Goal: Contribute content: Add original content to the website for others to see

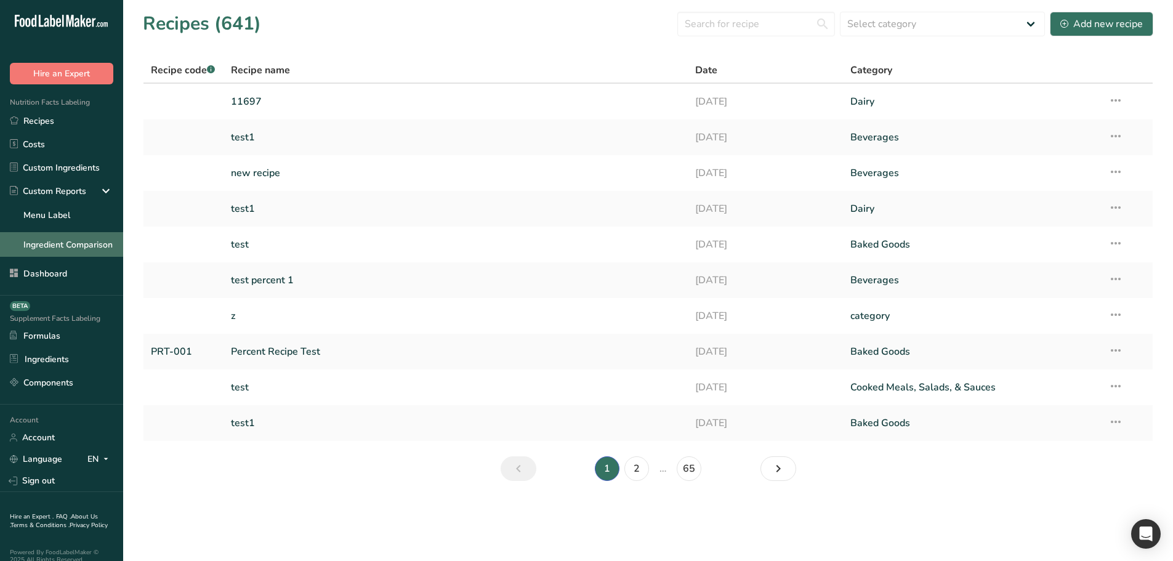
click at [51, 236] on link "Ingredient Comparison" at bounding box center [61, 244] width 123 height 25
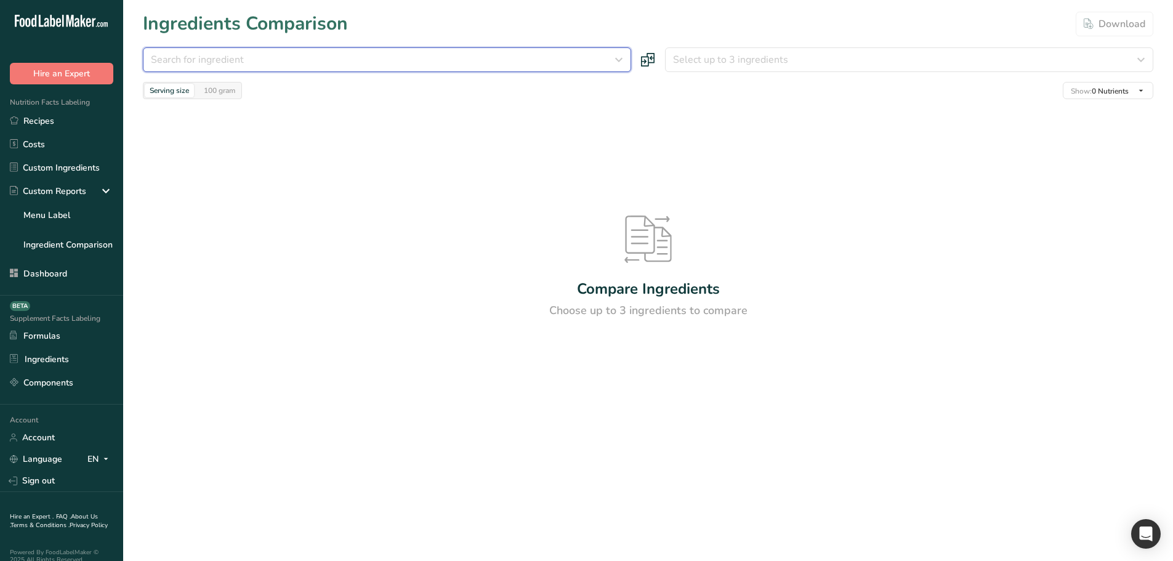
click at [307, 63] on div "Search for ingredient" at bounding box center [383, 59] width 465 height 15
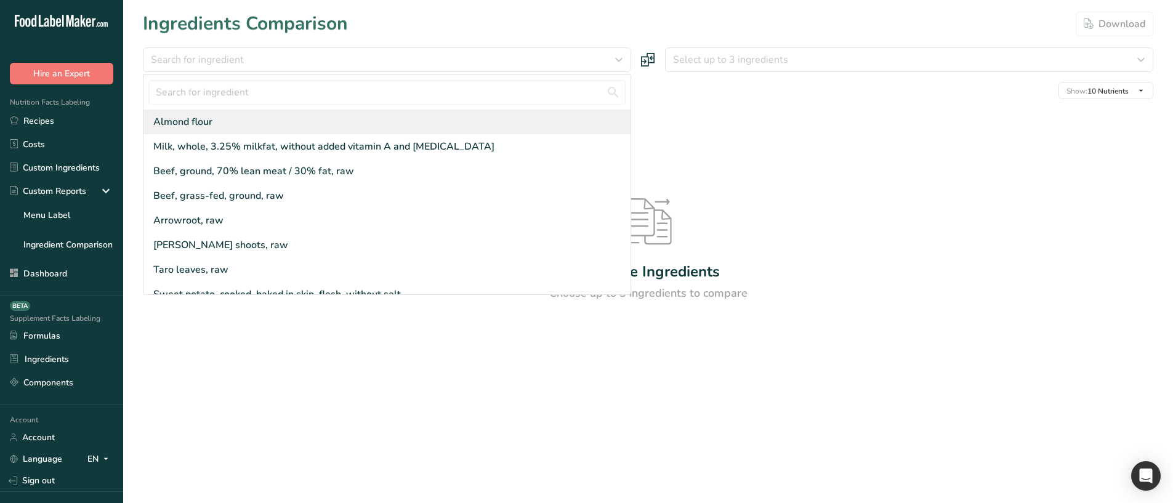
click at [293, 113] on div "Almond flour" at bounding box center [386, 122] width 487 height 25
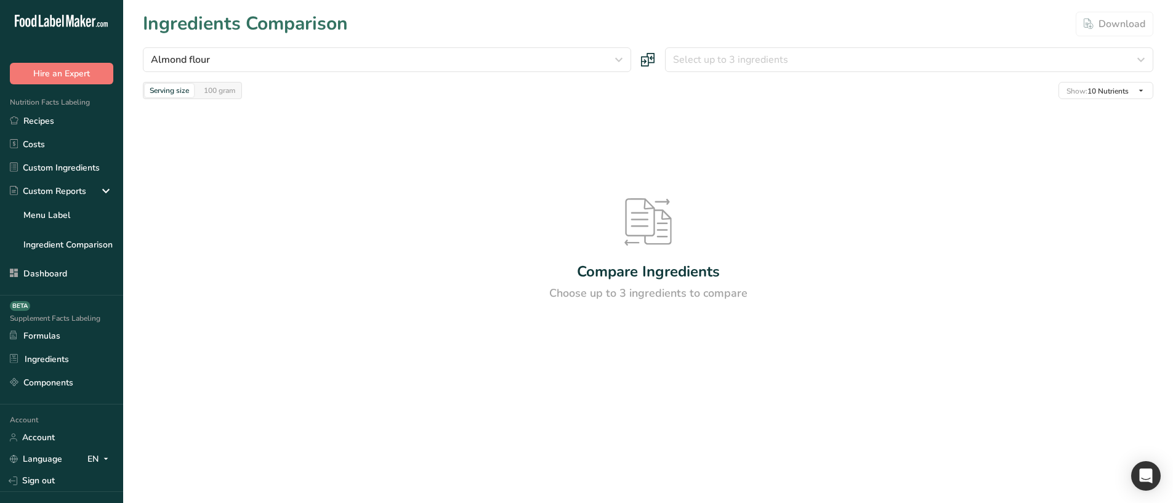
click at [756, 72] on div "Almond flour [GEOGRAPHIC_DATA] flour Milk, whole, 3.25% milkfat, without added …" at bounding box center [648, 73] width 1011 height 52
click at [749, 65] on span "Select up to 3 ingredients" at bounding box center [730, 59] width 115 height 15
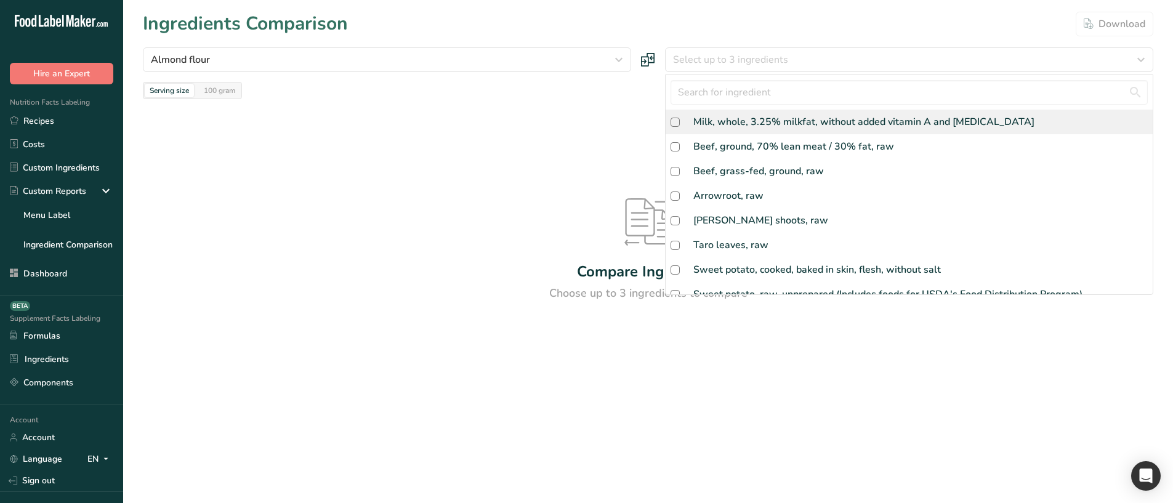
click at [703, 117] on div "Milk, whole, 3.25% milkfat, without added vitamin A and [MEDICAL_DATA]" at bounding box center [863, 122] width 341 height 15
checkbox input "true"
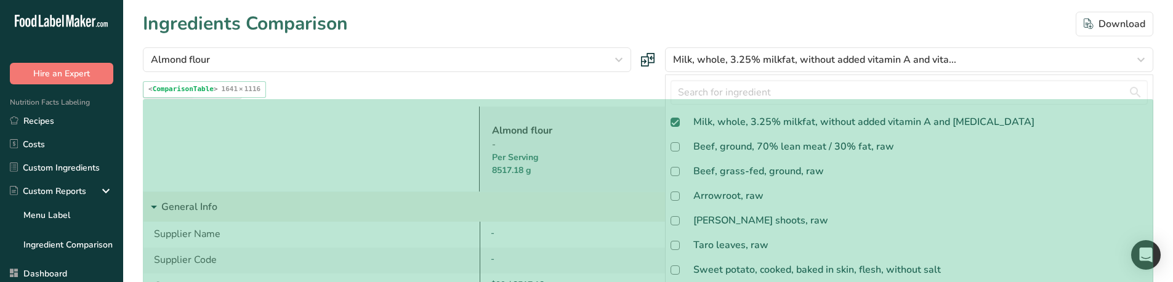
click at [514, 158] on div "Per Serving 8517.18 g" at bounding box center [632, 164] width 280 height 26
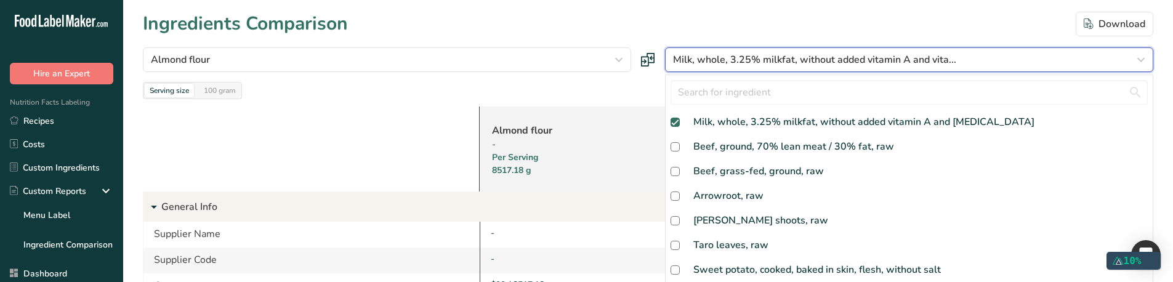
click at [908, 57] on span "Milk, whole, 3.25% milkfat, without added vitamin A and vita..." at bounding box center [814, 59] width 283 height 15
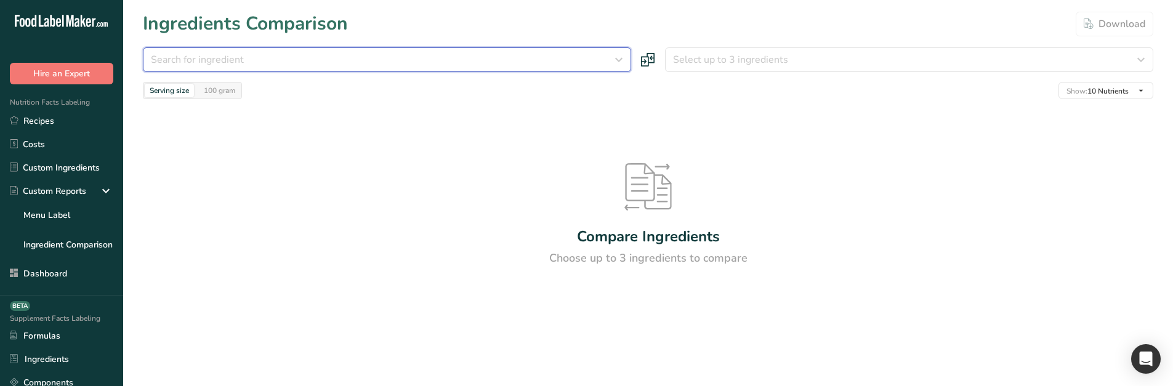
click at [307, 55] on div "Search for ingredient" at bounding box center [383, 59] width 465 height 15
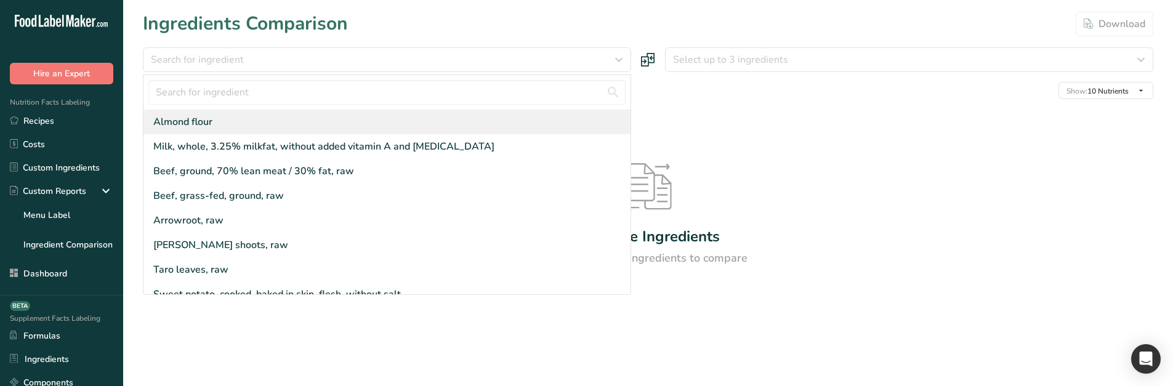
click at [236, 115] on div "Almond flour" at bounding box center [386, 122] width 487 height 25
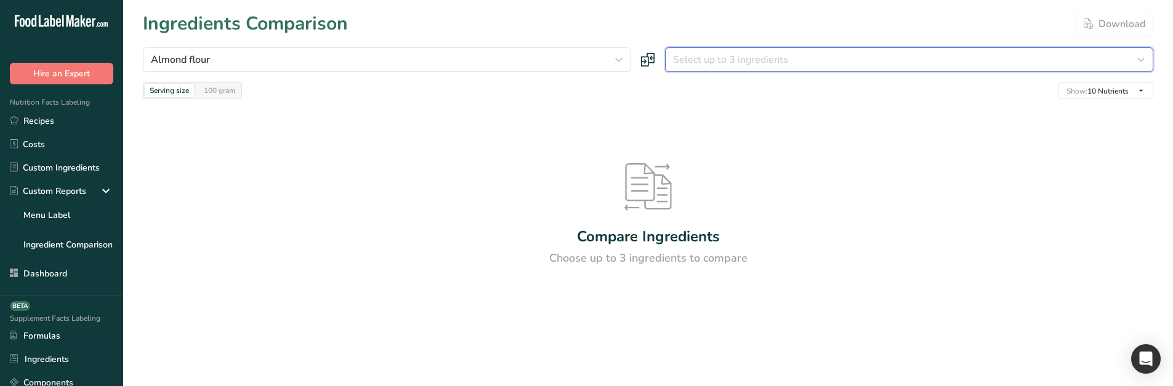
click at [730, 67] on button "Select up to 3 ingredients" at bounding box center [909, 59] width 488 height 25
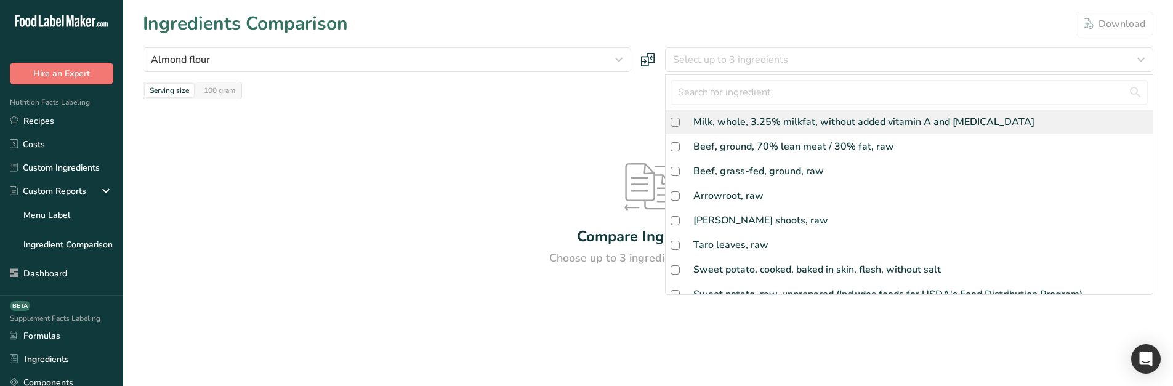
click at [731, 122] on div "Milk, whole, 3.25% milkfat, without added vitamin A and [MEDICAL_DATA]" at bounding box center [863, 122] width 341 height 15
checkbox input "true"
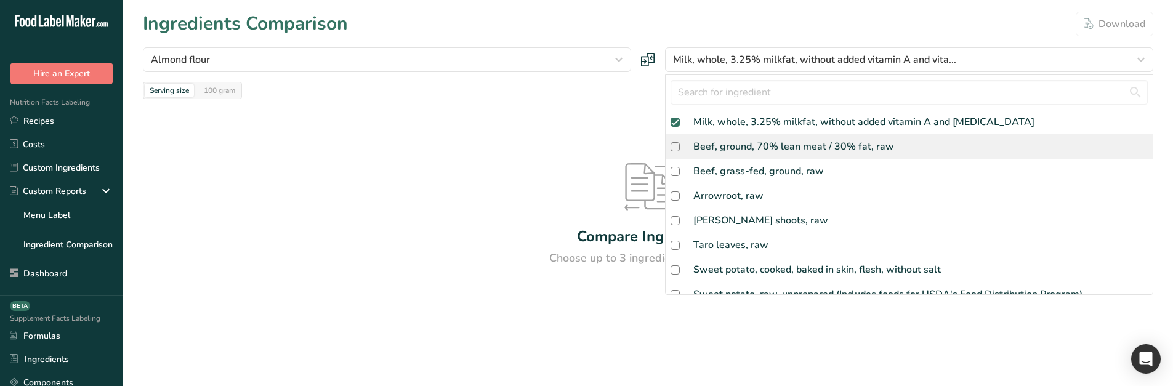
click at [732, 155] on div "Beef, ground, 70% lean meat / 30% fat, raw" at bounding box center [909, 146] width 487 height 25
checkbox input "true"
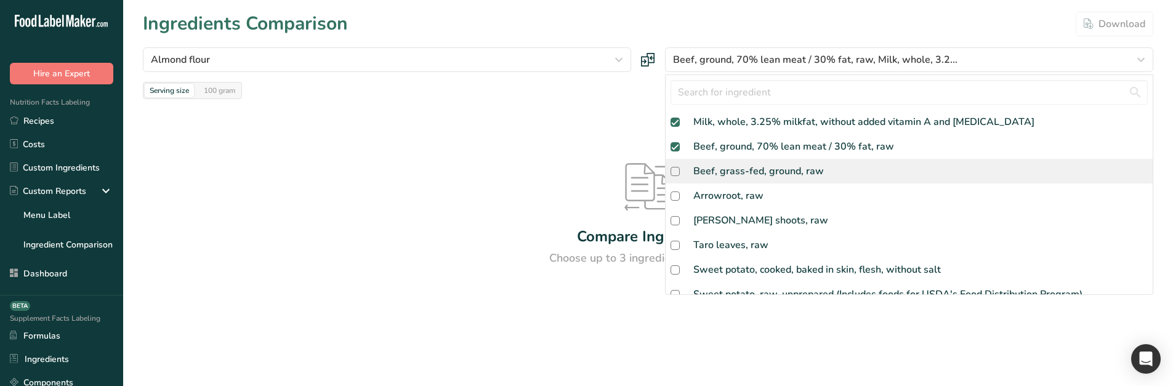
click at [727, 165] on div "Beef, grass-fed, ground, raw" at bounding box center [758, 171] width 131 height 15
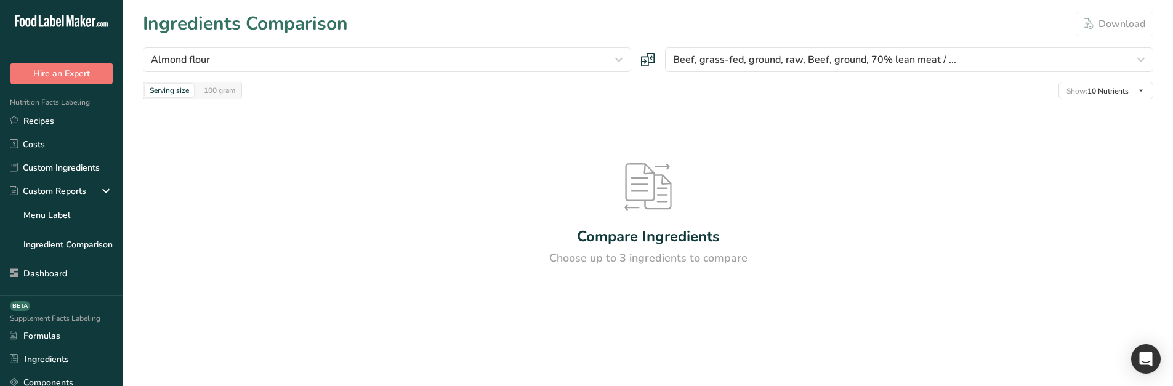
click at [557, 116] on div "Compare Ingredients Choose up to 3 ingredients to compare" at bounding box center [648, 215] width 1011 height 232
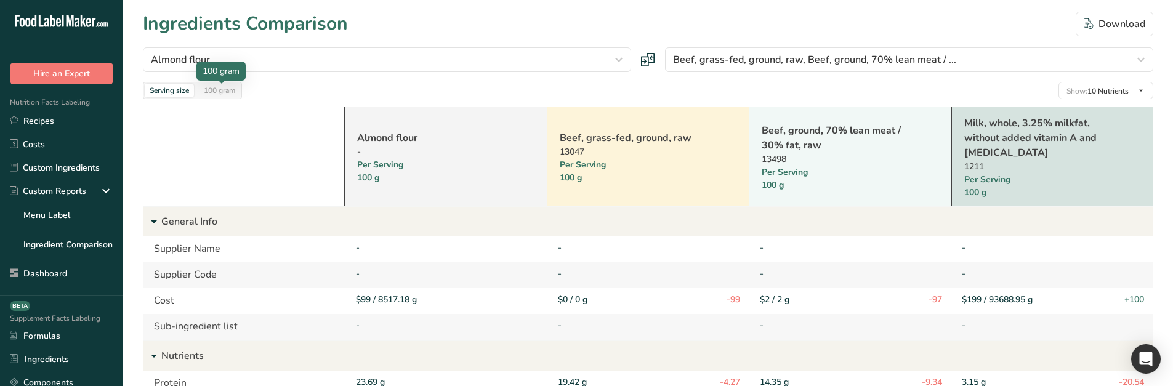
click at [215, 93] on div "100 gram" at bounding box center [219, 91] width 41 height 14
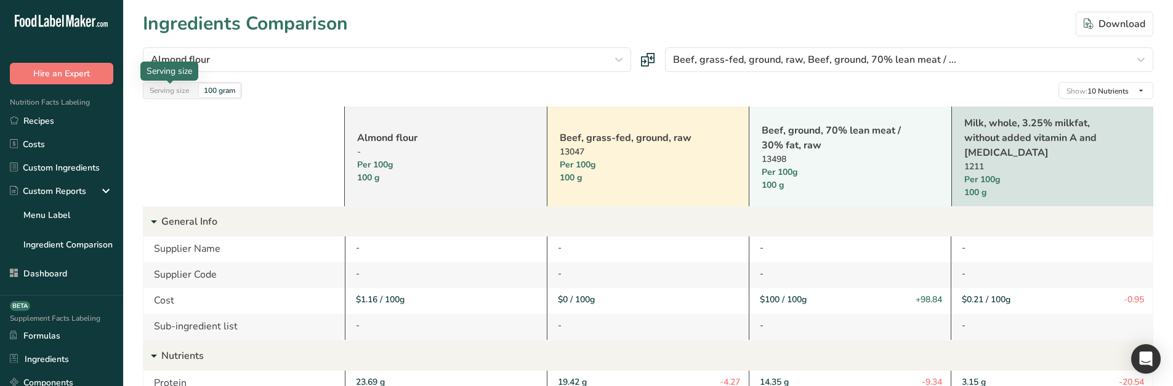
click at [168, 91] on div "Serving size" at bounding box center [169, 91] width 49 height 14
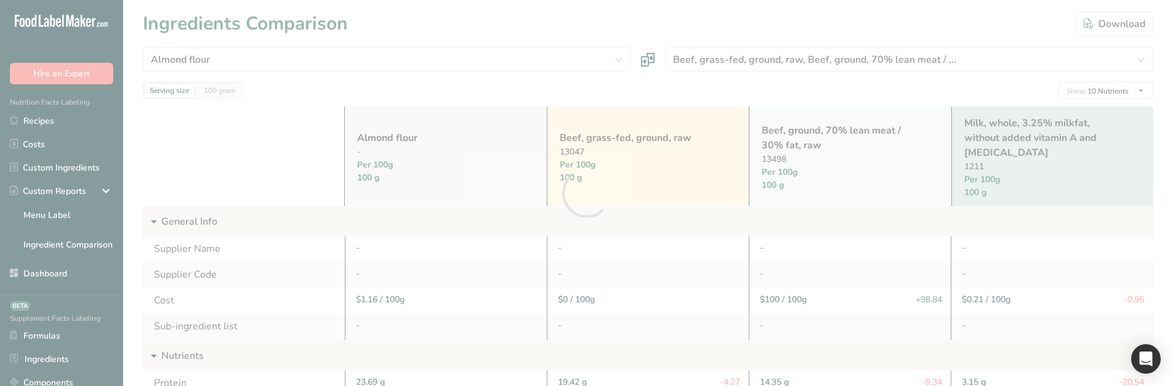
click at [723, 70] on div at bounding box center [586, 193] width 1173 height 386
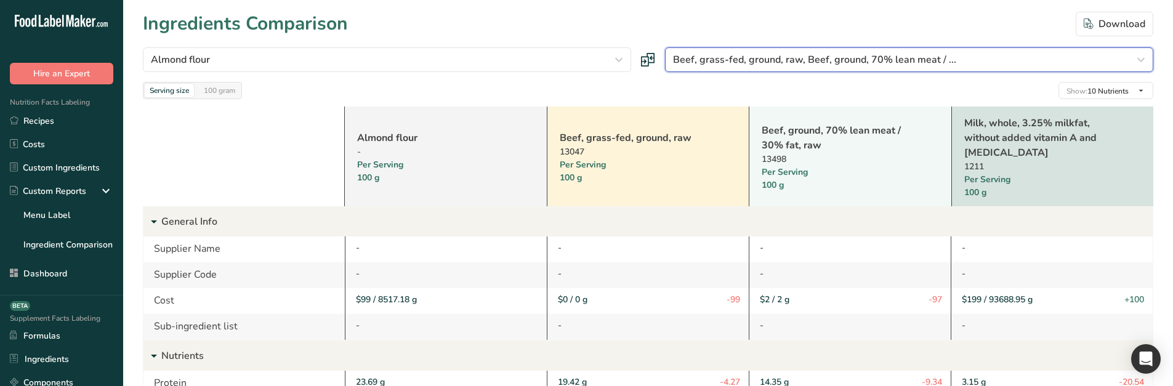
click at [711, 55] on span "Beef, grass-fed, ground, raw, Beef, ground, 70% lean meat / ..." at bounding box center [814, 59] width 283 height 15
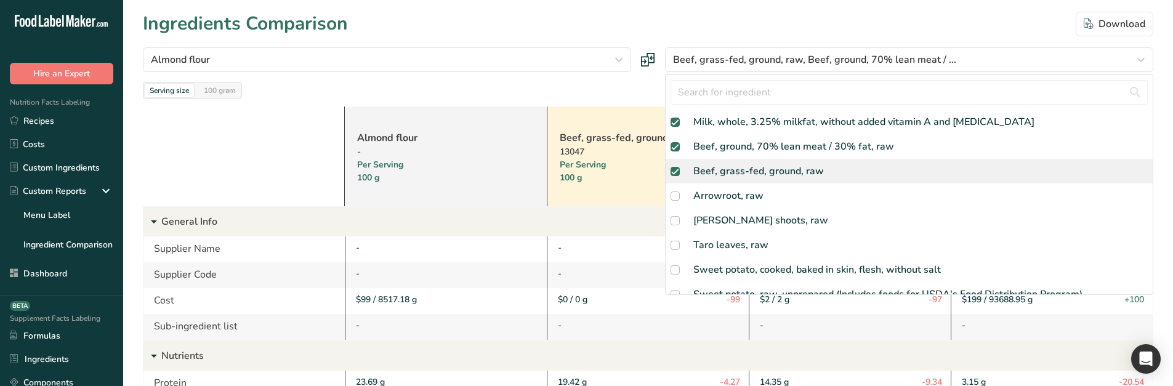
click at [705, 172] on div "Beef, grass-fed, ground, raw" at bounding box center [758, 171] width 131 height 15
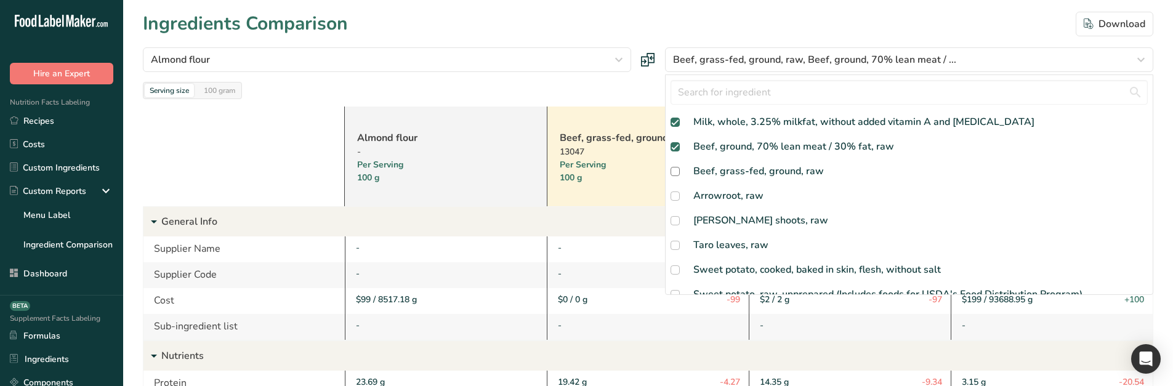
checkbox input "false"
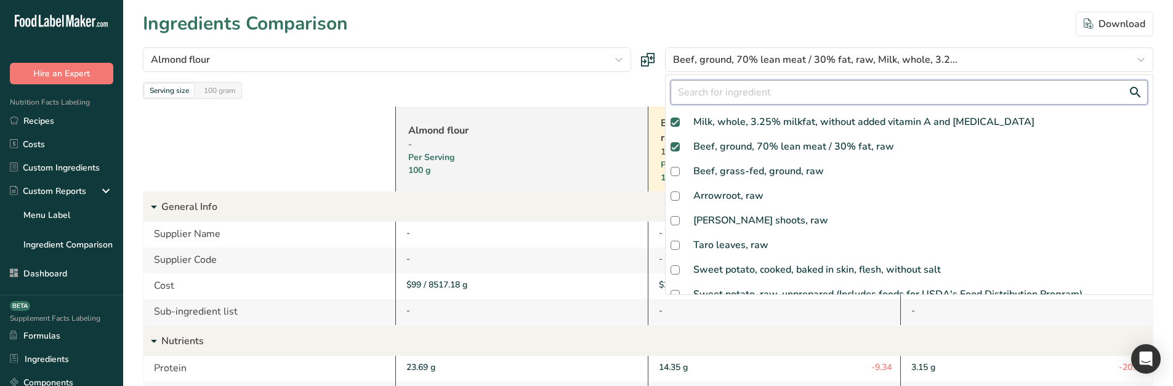
click at [702, 102] on input "text" at bounding box center [909, 92] width 477 height 25
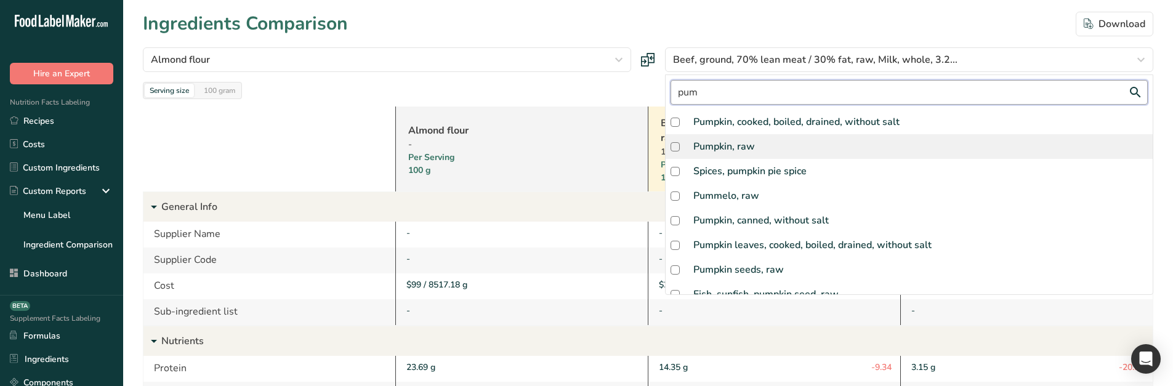
type input "pum"
click at [747, 157] on div "Pumpkin, raw" at bounding box center [909, 146] width 487 height 25
checkbox input "true"
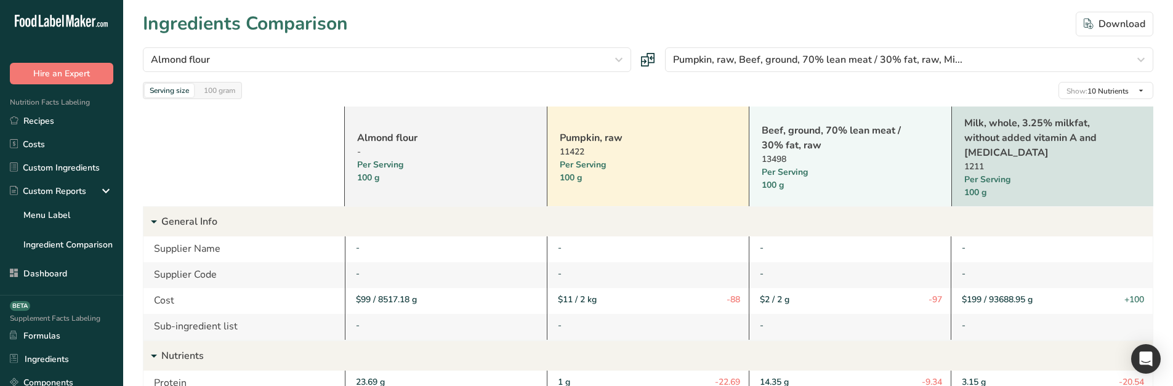
click at [599, 134] on link "Pumpkin, raw" at bounding box center [632, 138] width 145 height 15
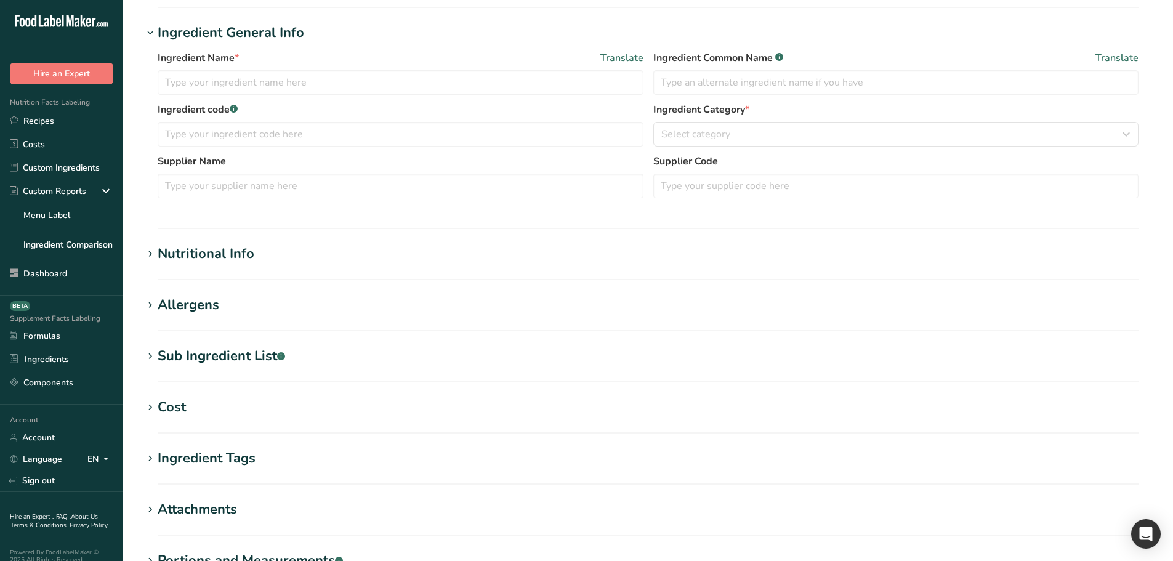
scroll to position [246, 0]
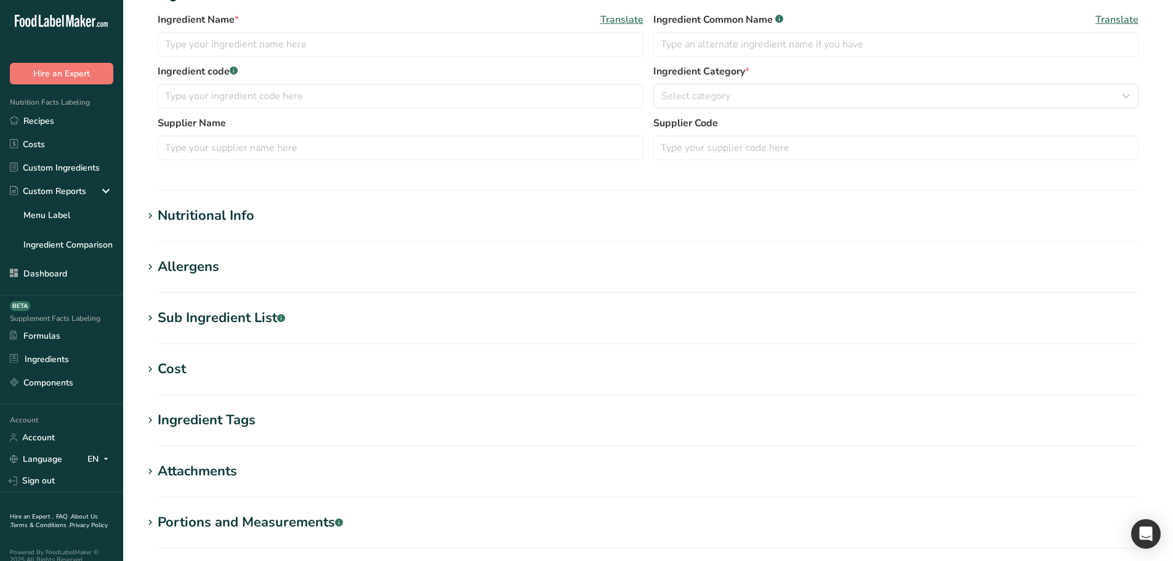
click at [166, 368] on div "Cost" at bounding box center [172, 369] width 28 height 20
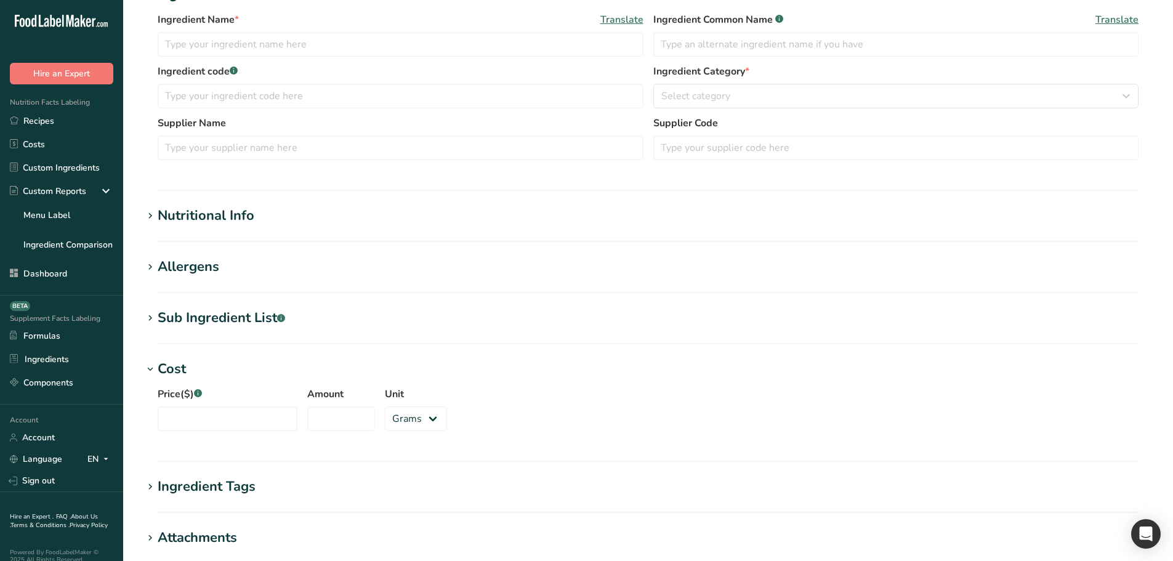
type input "Pumpkin, raw"
type input "Pumpkin"
type input "100"
type input "11"
type input "2"
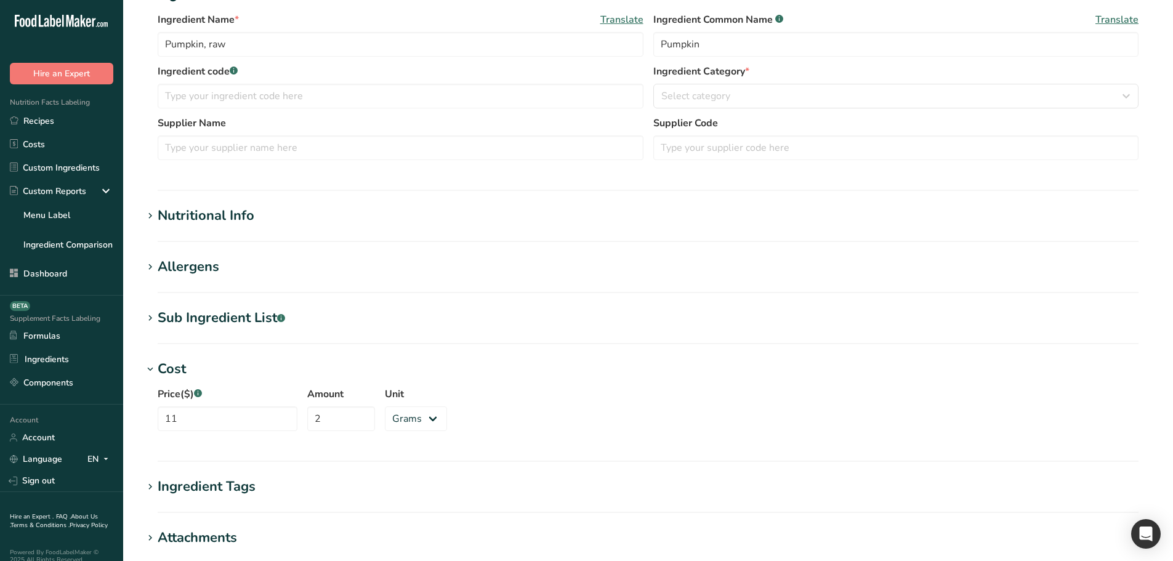
select select "1"
click at [166, 368] on div "Cost" at bounding box center [172, 369] width 28 height 20
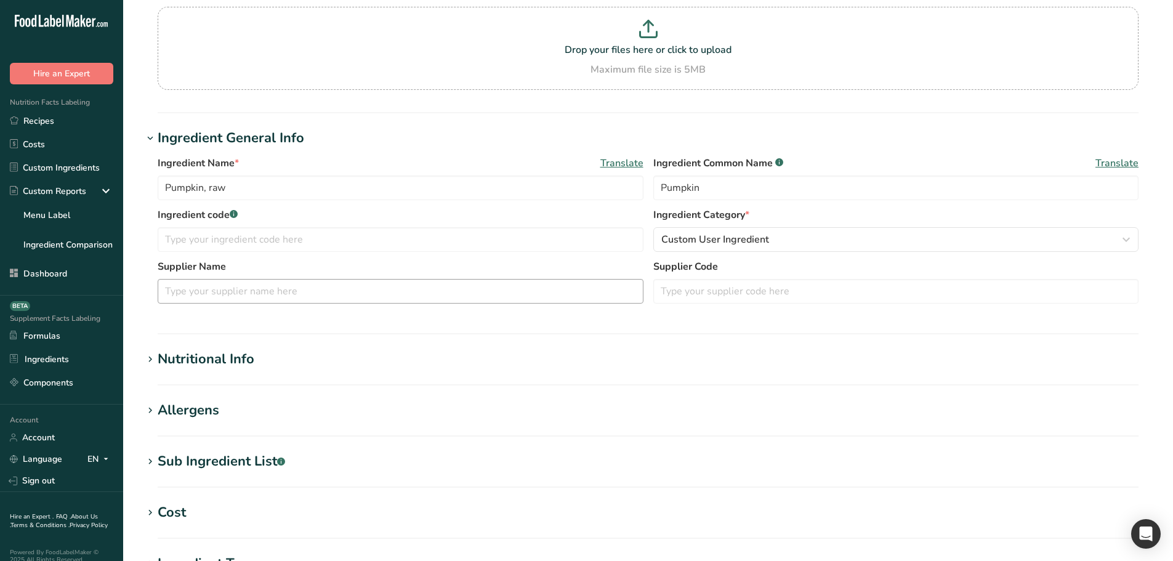
scroll to position [123, 0]
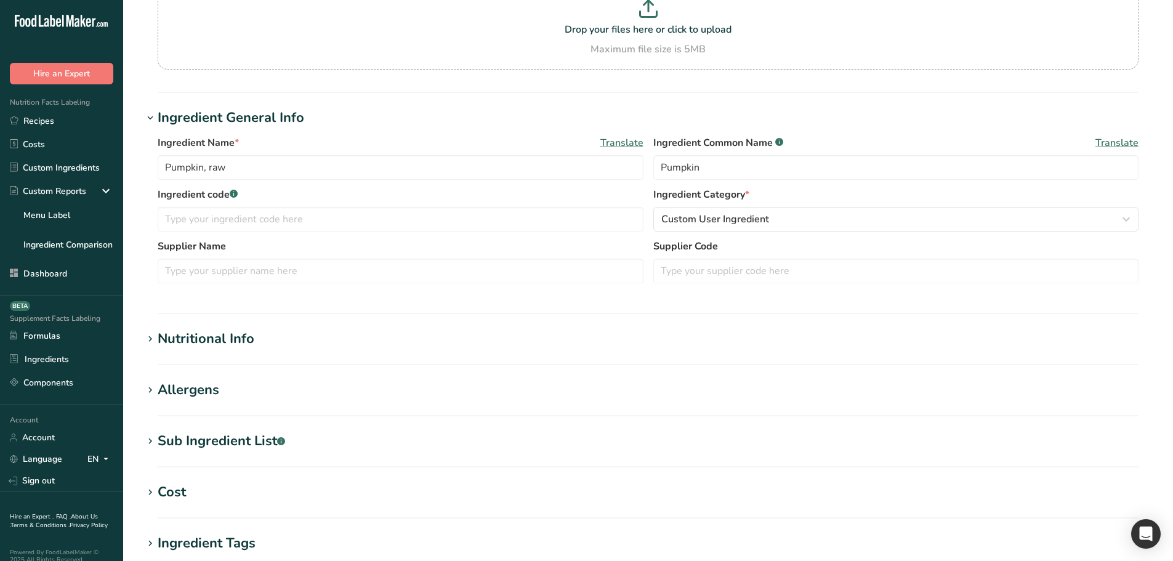
click at [224, 336] on div "Nutritional Info" at bounding box center [206, 339] width 97 height 20
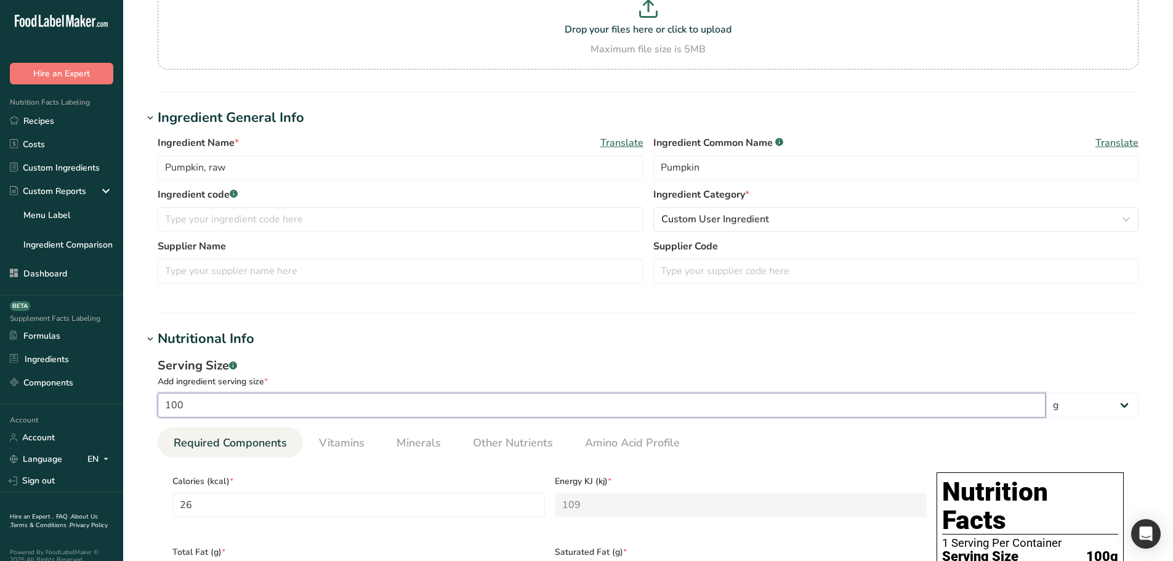
click at [219, 402] on input "100" at bounding box center [602, 405] width 888 height 25
type input "5"
type input "1.3"
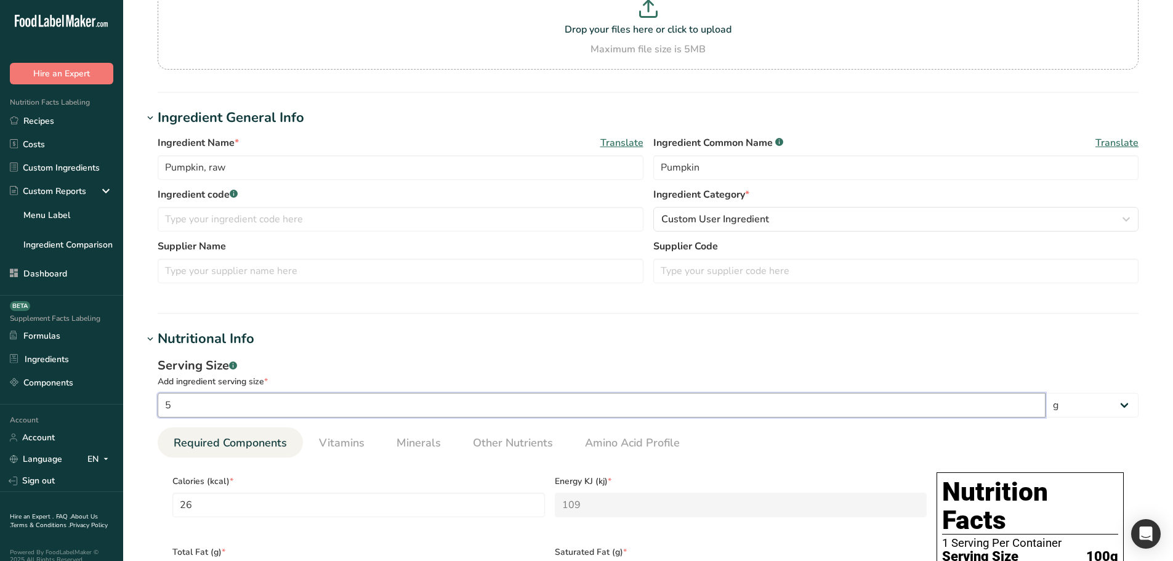
type KJ "5.45"
type Fat "0.005"
type Fat "0.0025"
type input "0.05"
type Carbohydrates "0.325"
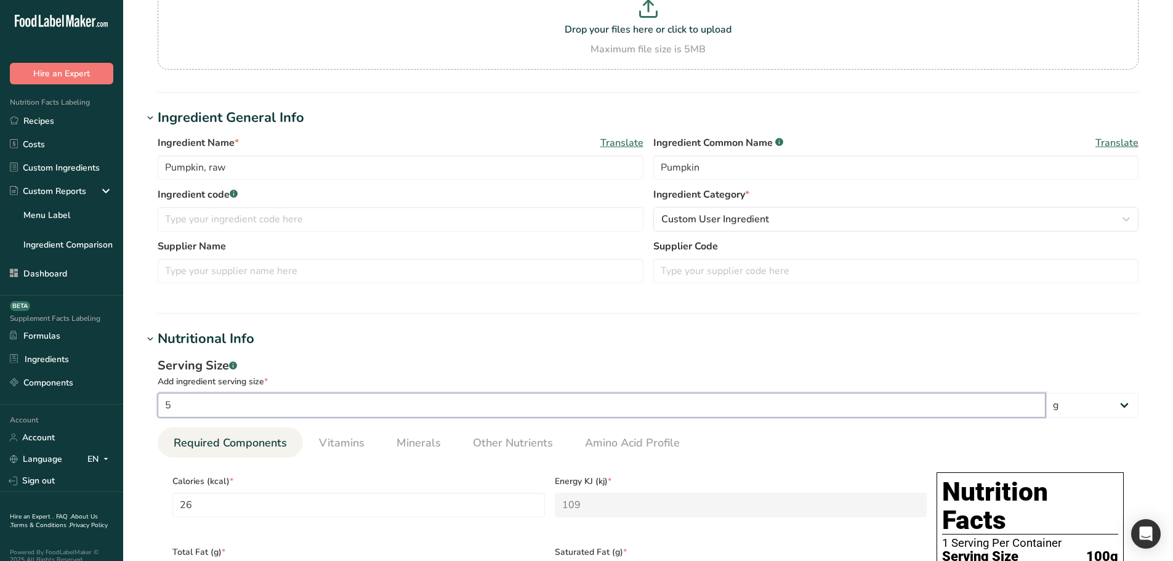
type Fiber "0.025"
type Sugars "0.138"
type input "0.05"
type input "500"
type input "130"
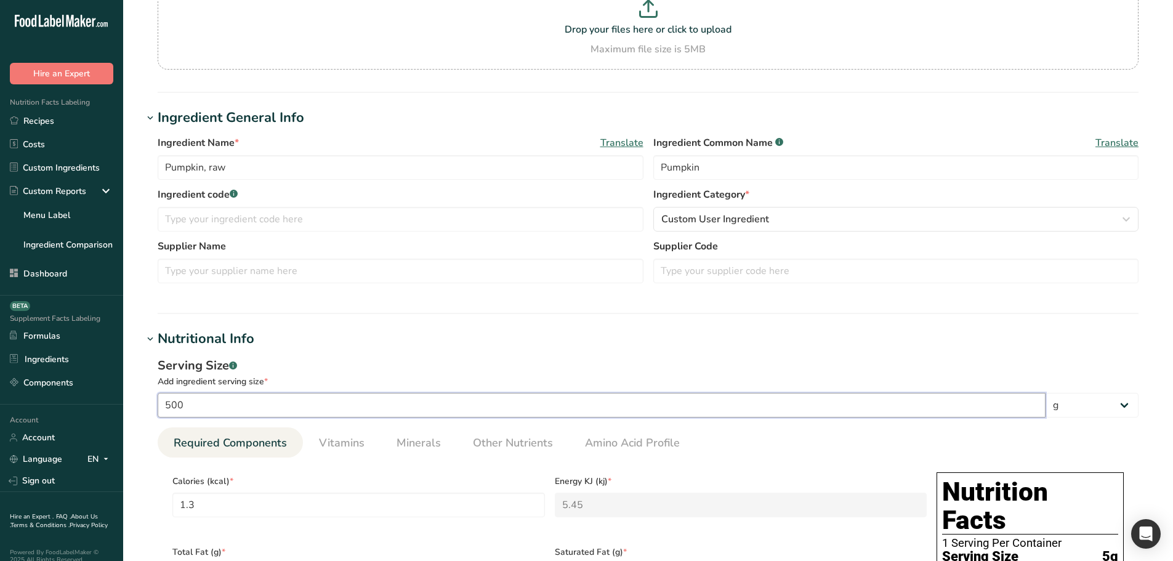
type KJ "545"
type Fat "0.5"
type Fat "0.25"
type input "5"
type Carbohydrates "32.5"
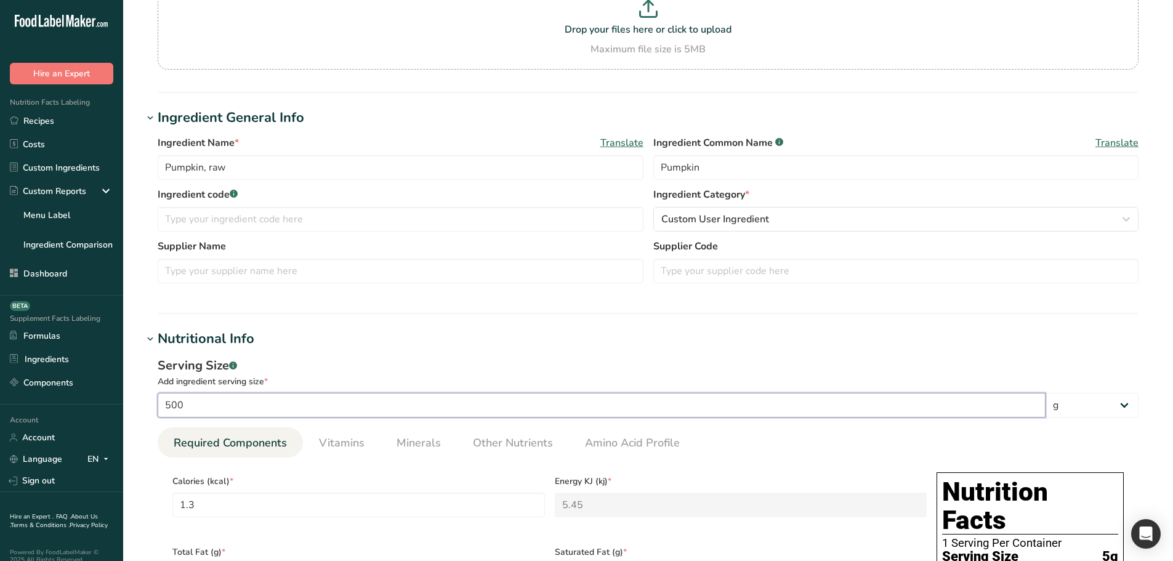
type Fiber "2.5"
type Sugars "13.8"
type input "5"
type input "500"
click at [1070, 412] on select "g ppm ug kg mg mcg lb oz quarter cup half cup l ml fl oz tbsp tsp cup qt gallon" at bounding box center [1092, 405] width 93 height 25
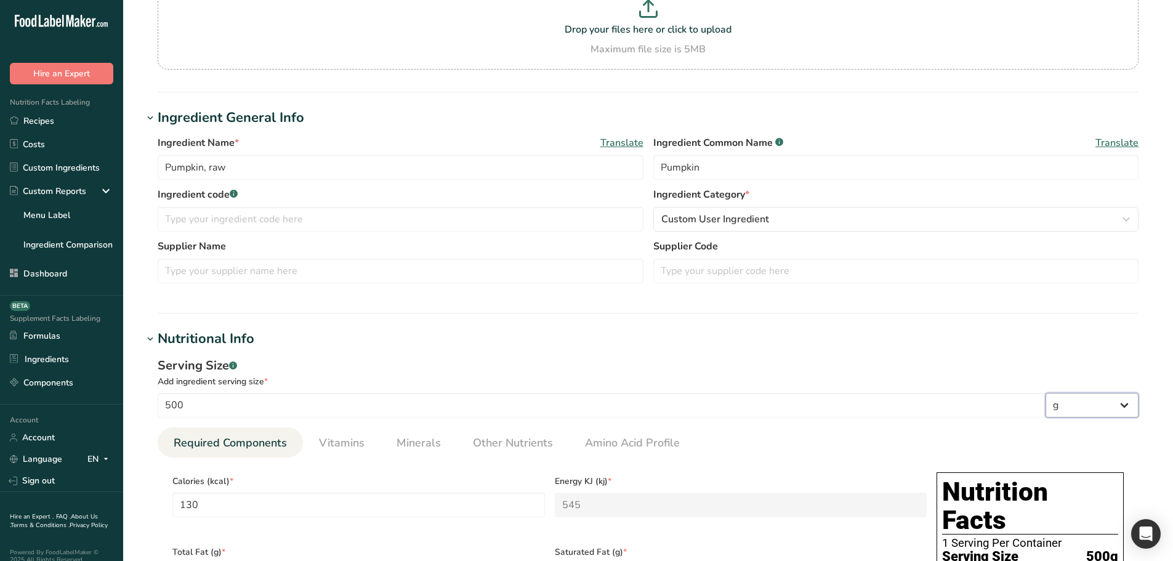
select select "6"
click at [1046, 393] on select "g ppm ug kg mg mcg lb oz quarter cup half cup l ml fl oz tbsp tsp cup qt gallon" at bounding box center [1092, 405] width 93 height 25
type input "492103.3"
type KJ "2063048.45"
type Fat "1892.705"
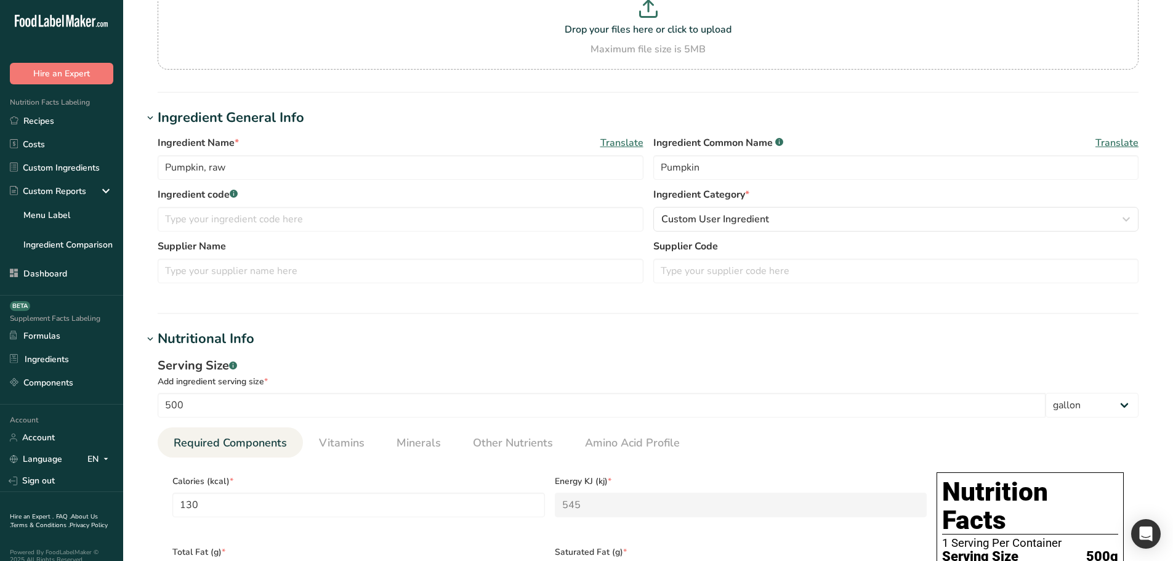
type Fat "946.3525"
type input "18927.05"
type Carbohydrates "123025.825"
type Fiber "9463.525"
type Sugars "52238.658"
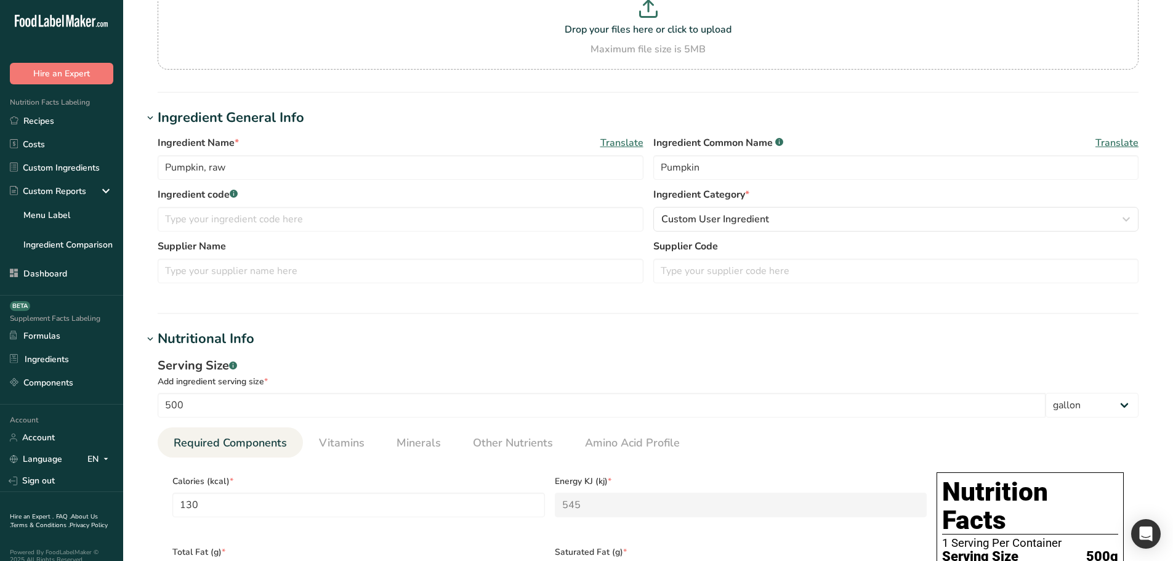
type input "18927.05"
select select "29"
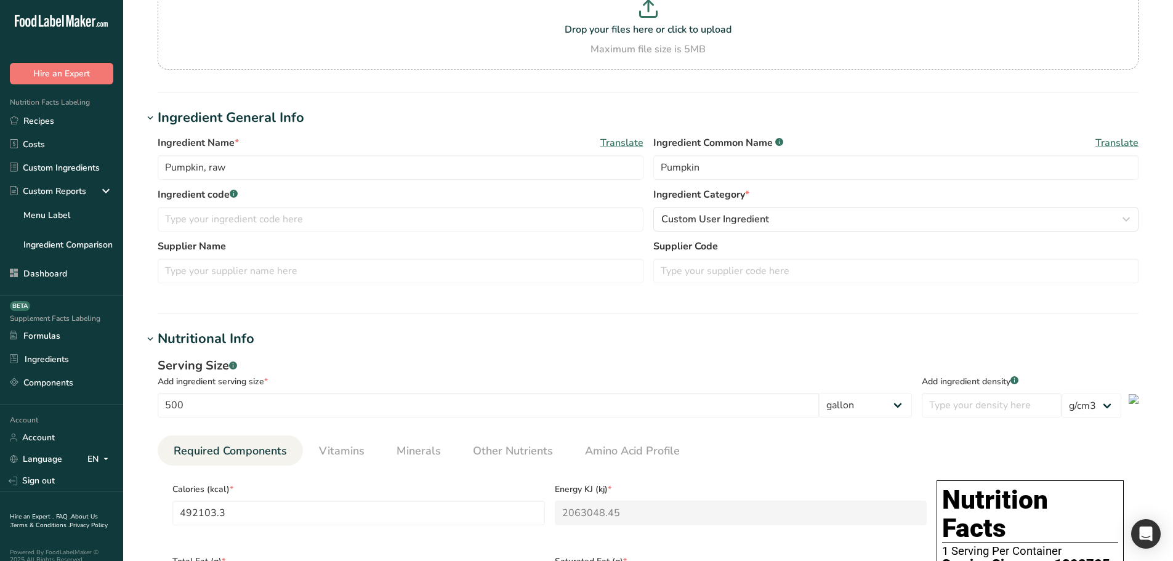
click at [904, 374] on div "Serving Size .a-a{fill:#347362;}.b-a{fill:#fff;}" at bounding box center [535, 366] width 754 height 18
click at [1001, 405] on input "number" at bounding box center [992, 405] width 140 height 25
type input "33"
type input "16239408.9"
type KJ "68080598.85"
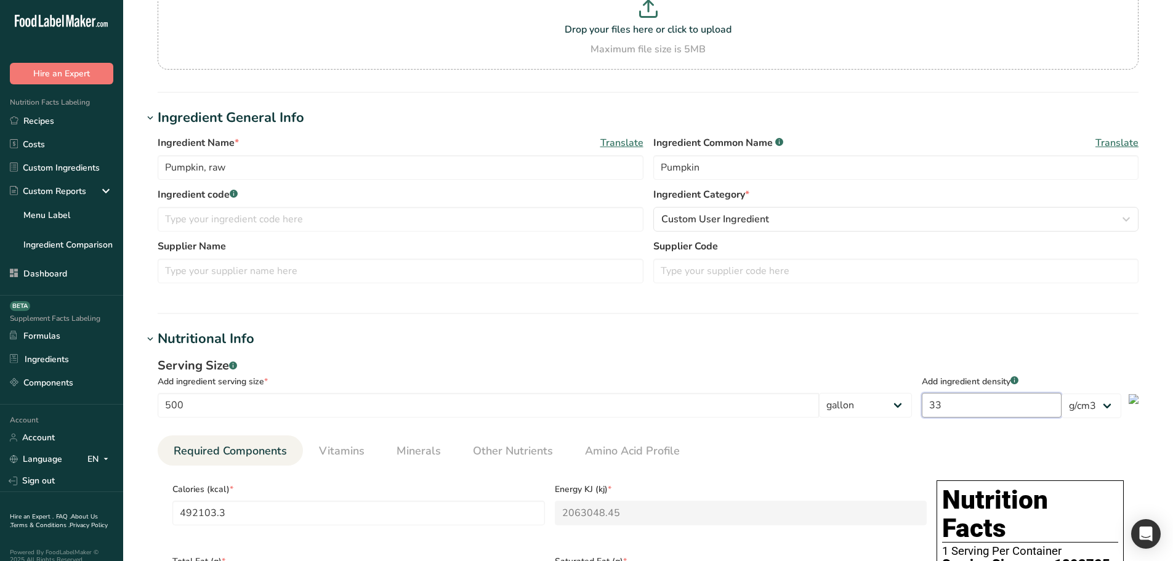
type Fat "62459.265"
type Fat "31229.6325"
type input "624592.65"
type Carbohydrates "4059852.225"
type Fiber "312296.325"
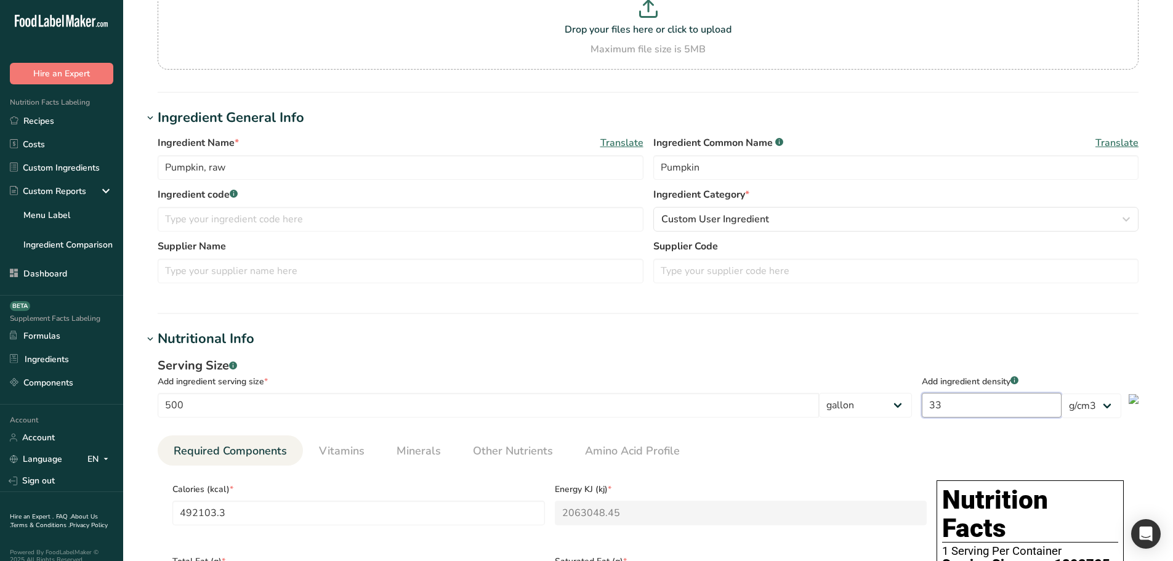
type Sugars "1723875.714"
type input "624592.65"
type input "33"
click at [788, 357] on div "Serving Size .a-a{fill:#347362;}.b-a{fill:#fff;}" at bounding box center [535, 366] width 754 height 18
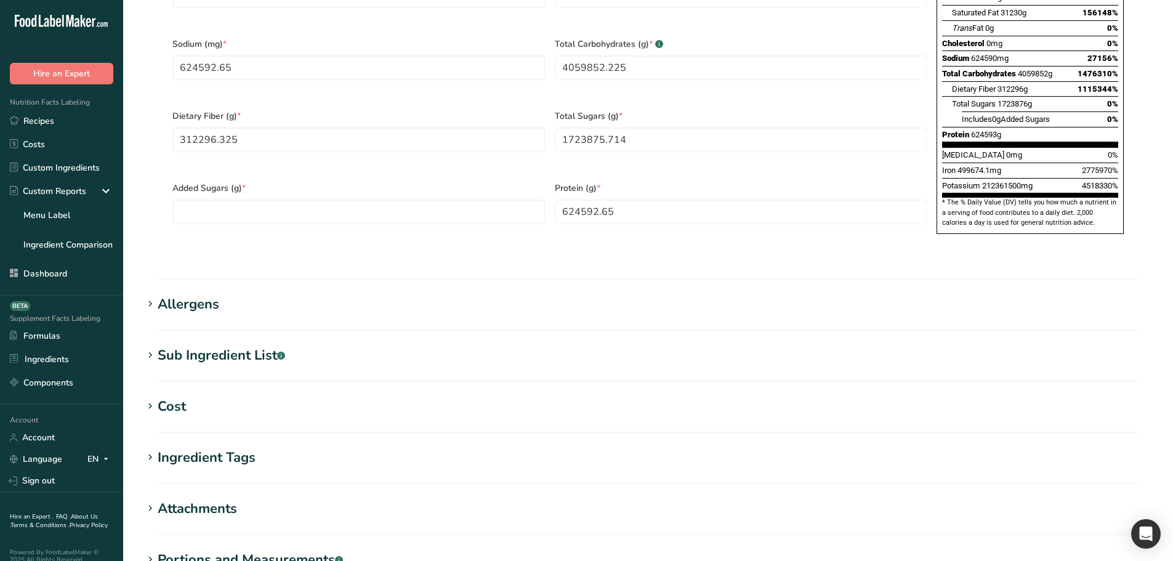
scroll to position [940, 0]
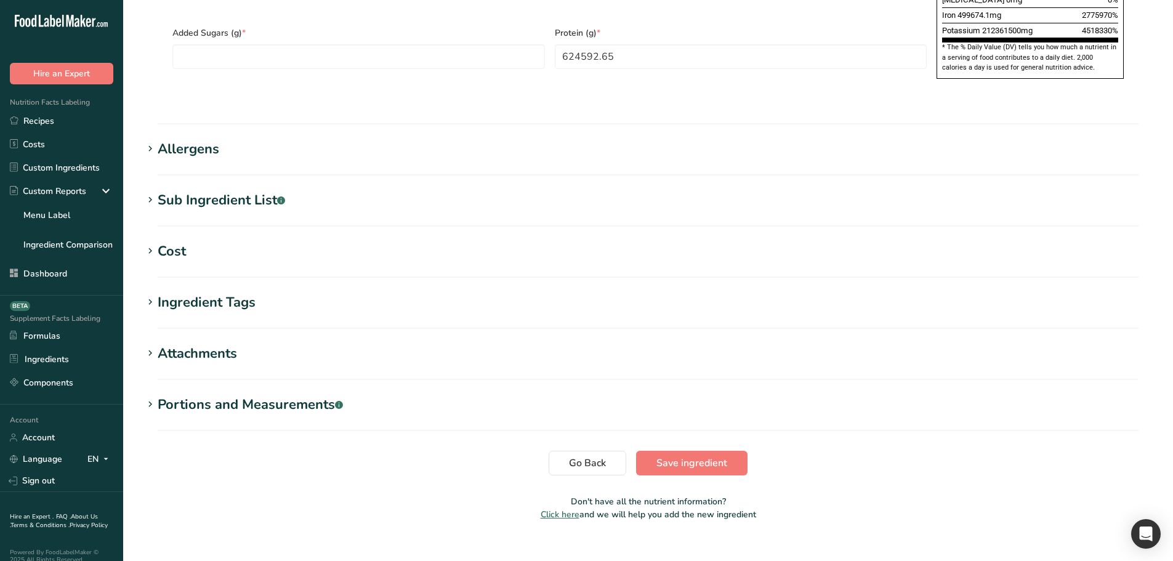
click at [687, 456] on span "Save ingredient" at bounding box center [692, 463] width 71 height 15
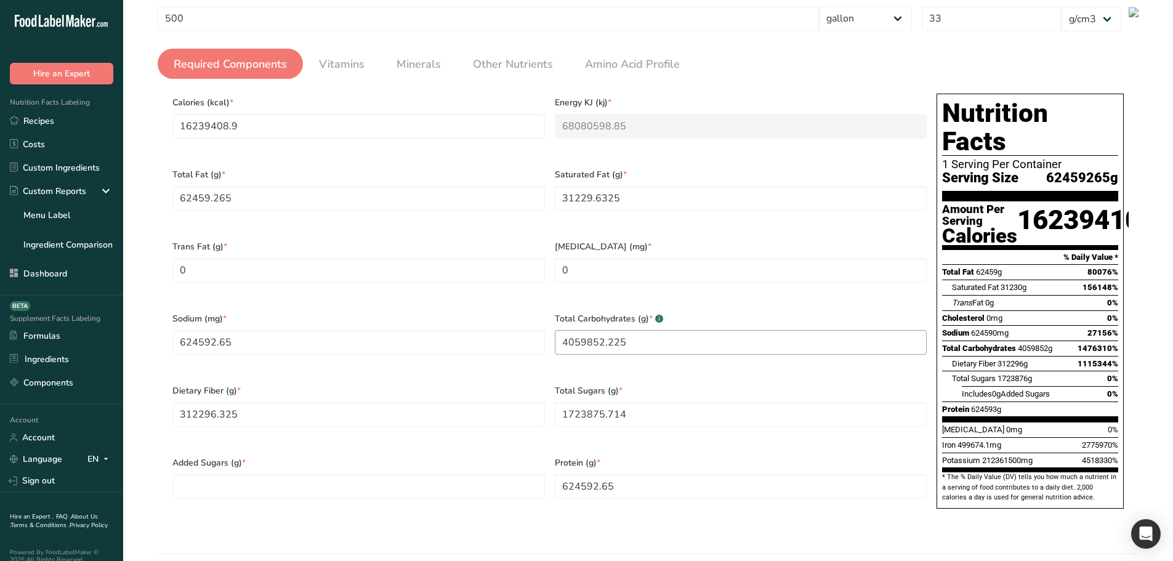
scroll to position [0, 0]
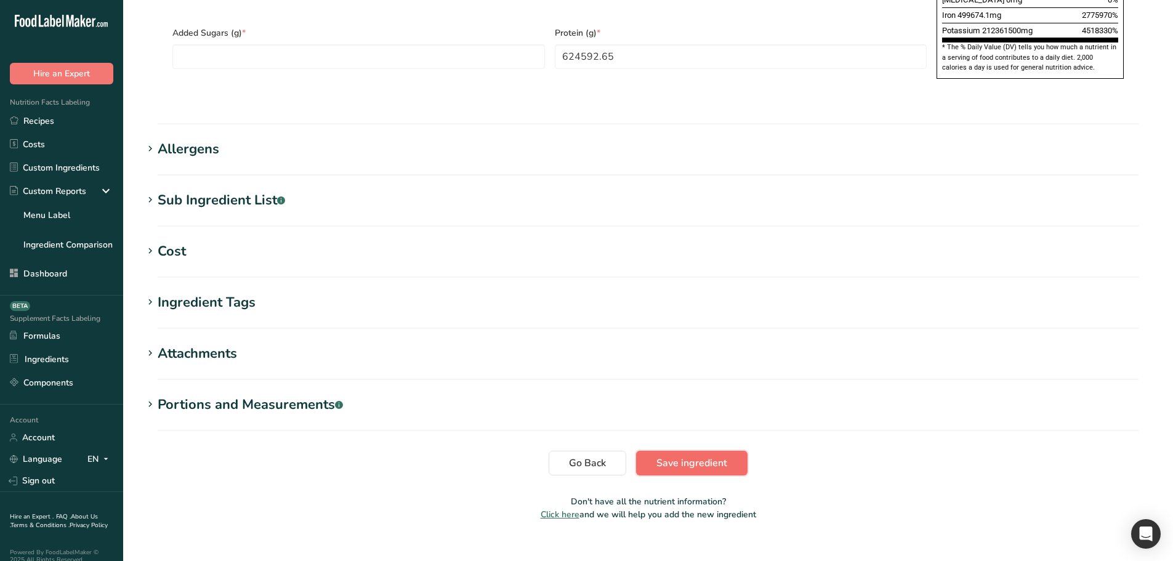
click at [705, 456] on span "Save ingredient" at bounding box center [692, 463] width 71 height 15
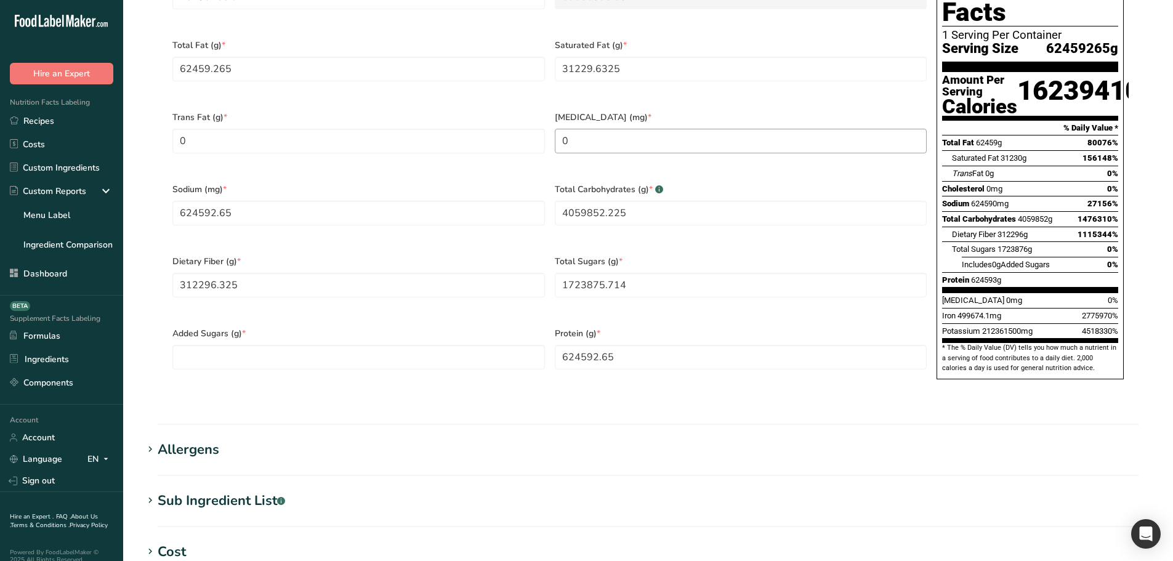
scroll to position [406, 0]
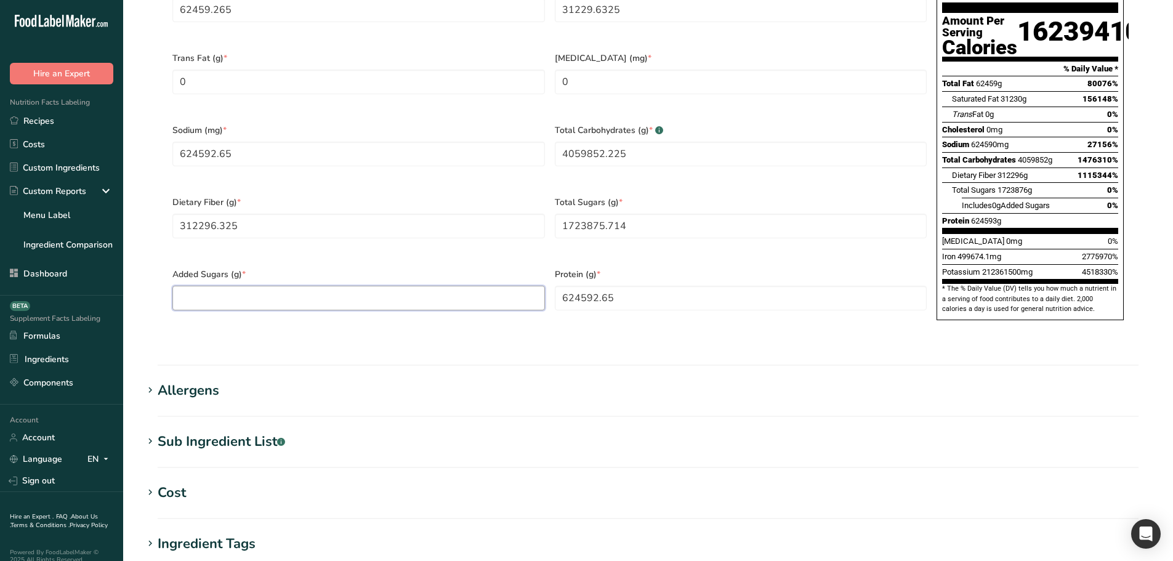
click at [344, 291] on Sugars "number" at bounding box center [358, 298] width 373 height 25
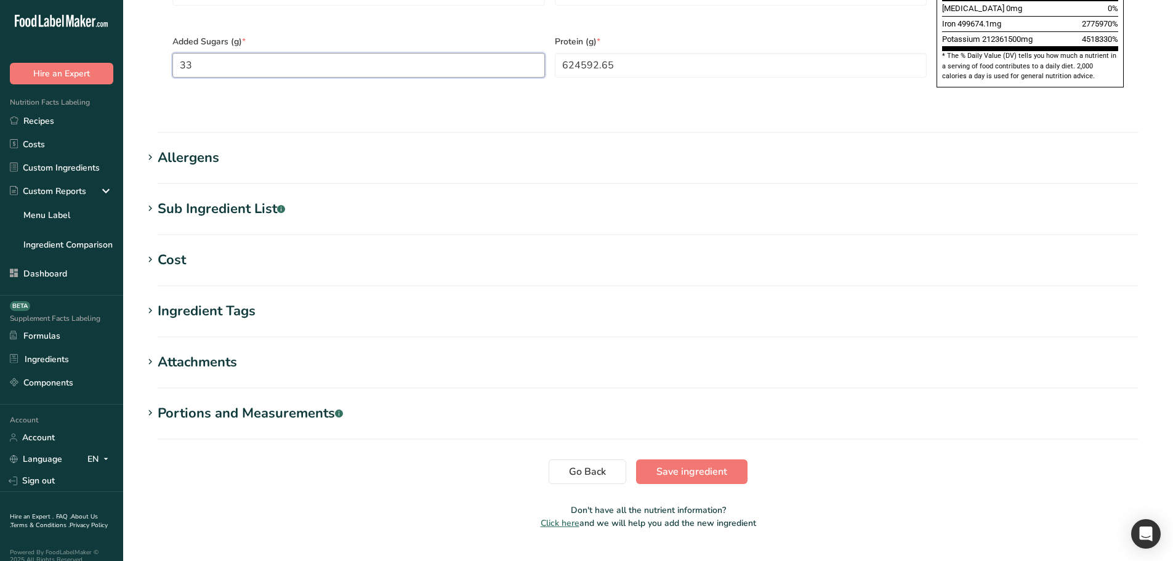
scroll to position [647, 0]
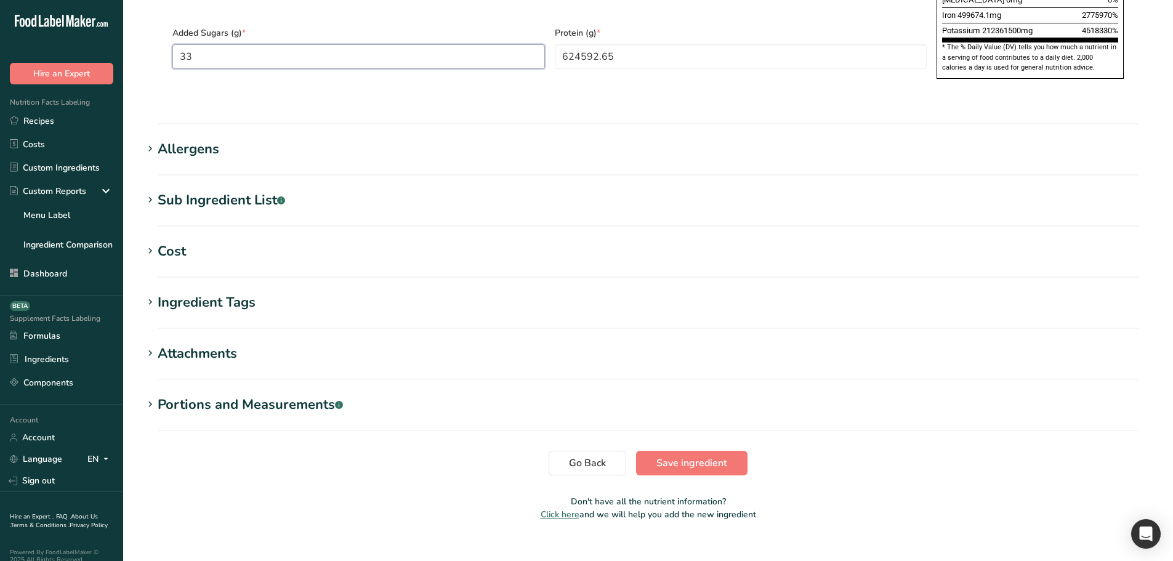
type Sugars "33"
click at [670, 456] on span "Save ingredient" at bounding box center [692, 463] width 71 height 15
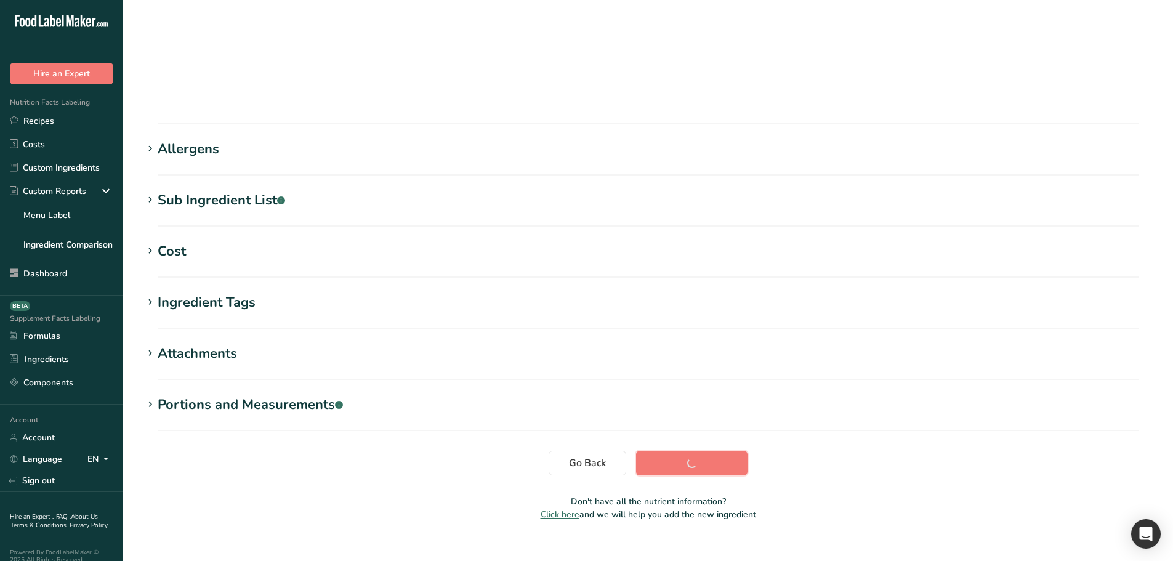
scroll to position [91, 0]
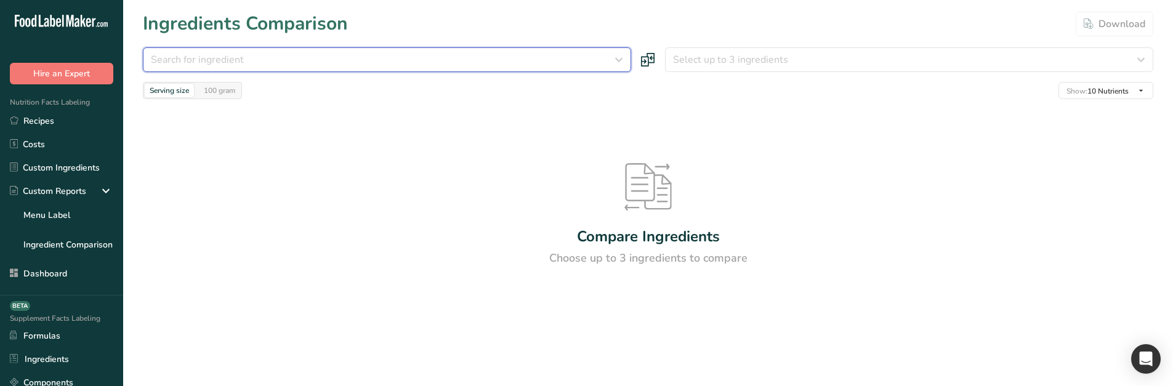
click at [342, 55] on div "Search for ingredient" at bounding box center [383, 59] width 465 height 15
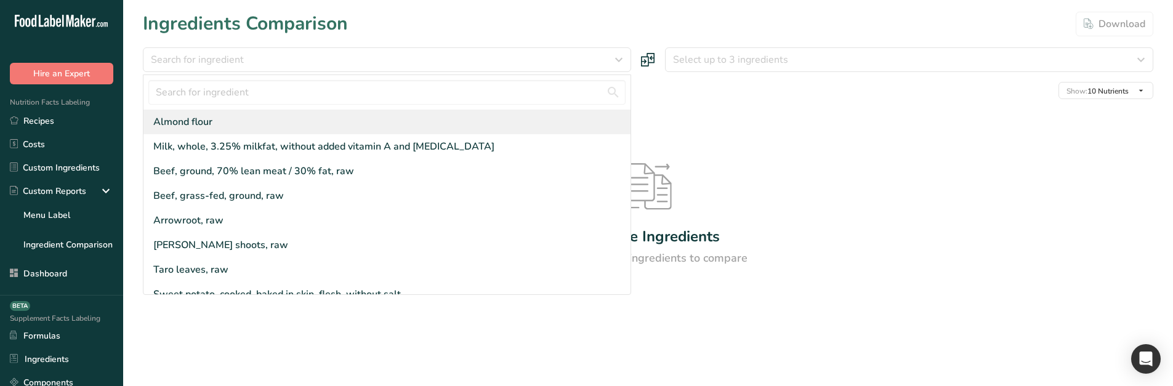
click at [251, 116] on div "Almond flour" at bounding box center [386, 122] width 487 height 25
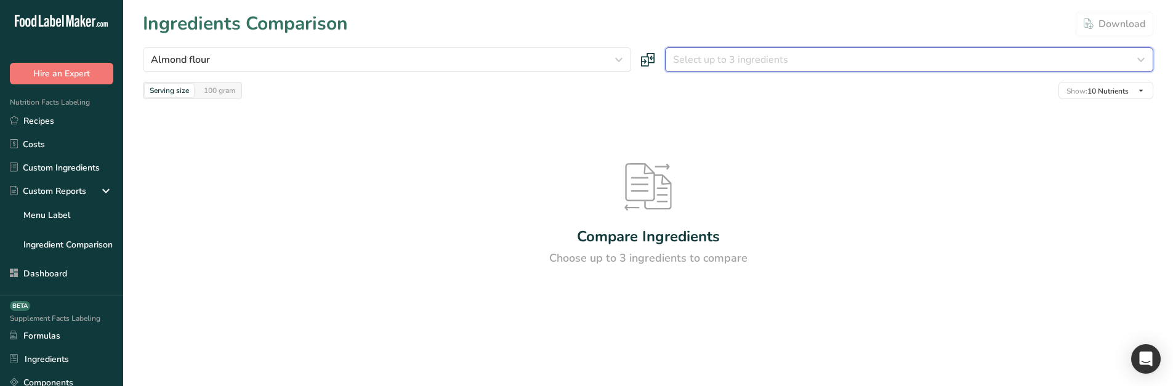
click at [731, 59] on span "Select up to 3 ingredients" at bounding box center [730, 59] width 115 height 15
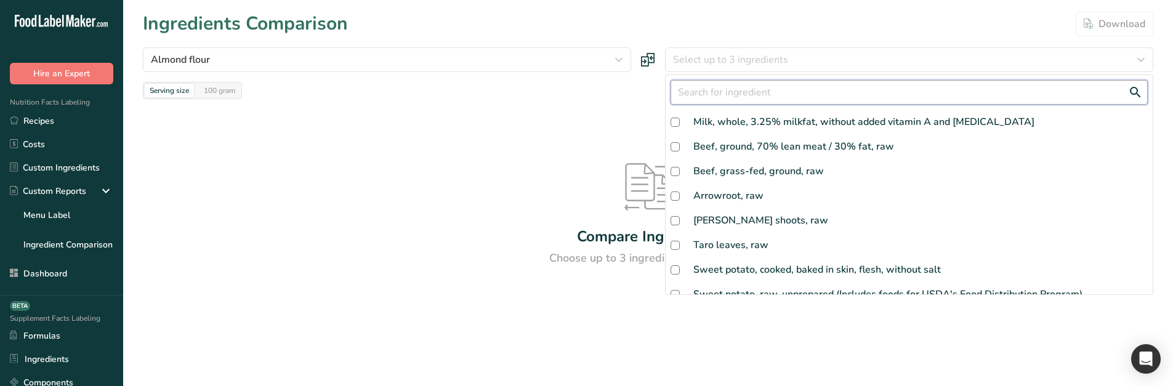
click at [725, 81] on input "text" at bounding box center [909, 92] width 477 height 25
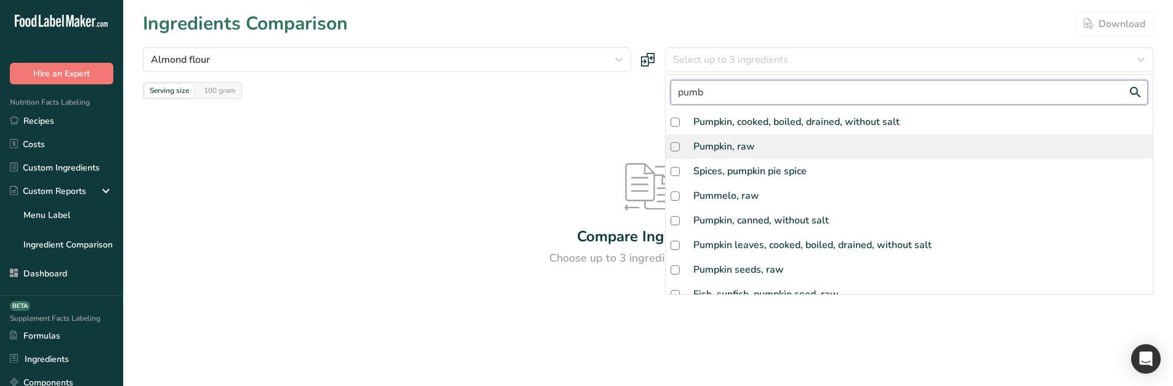
type input "pumb"
click at [740, 140] on div "Pumpkin, raw" at bounding box center [724, 146] width 62 height 15
checkbox input "true"
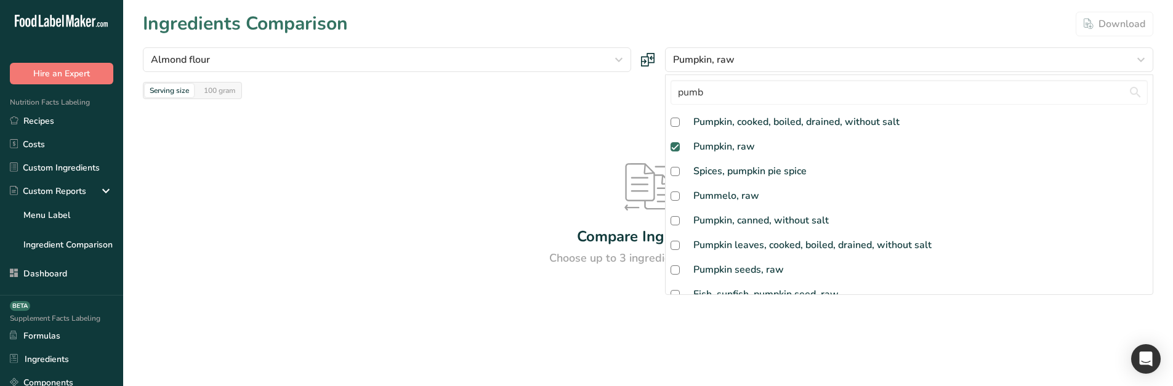
click at [612, 116] on div "Compare Ingredients Choose up to 3 ingredients to compare" at bounding box center [648, 215] width 1011 height 232
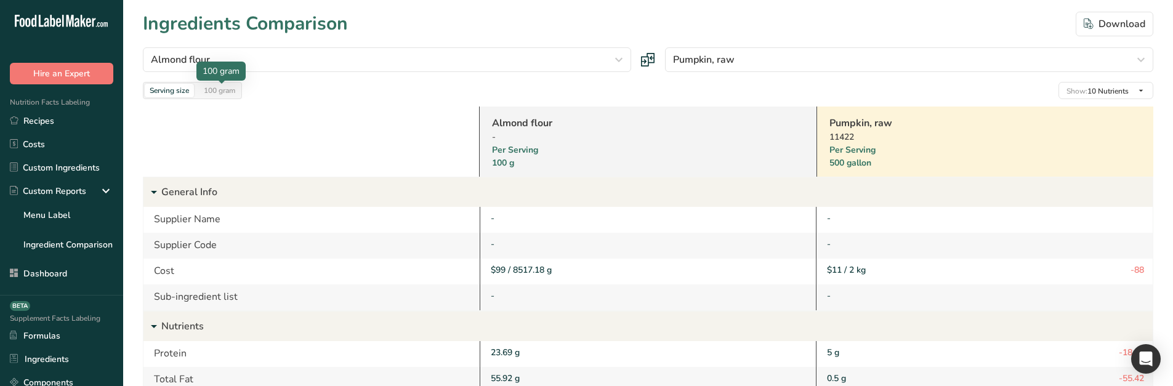
click at [232, 92] on div "100 gram" at bounding box center [219, 91] width 41 height 14
click at [169, 84] on div at bounding box center [170, 84] width 6 height 6
click at [172, 90] on div "Serving size" at bounding box center [169, 91] width 49 height 14
